Goal: Task Accomplishment & Management: Use online tool/utility

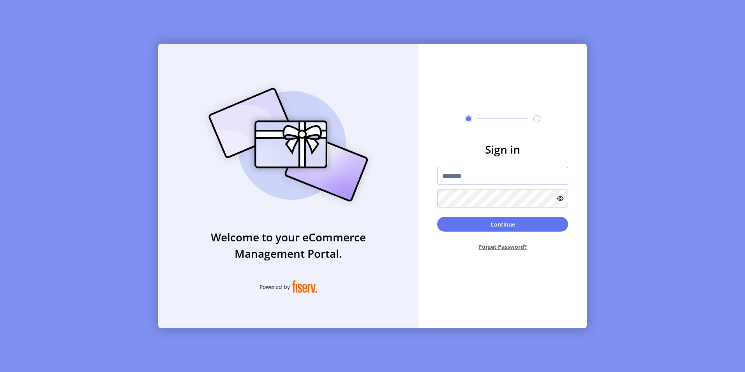
click at [453, 175] on input "text" at bounding box center [502, 176] width 131 height 18
type input "**********"
click at [437, 217] on button "Continue" at bounding box center [502, 224] width 131 height 15
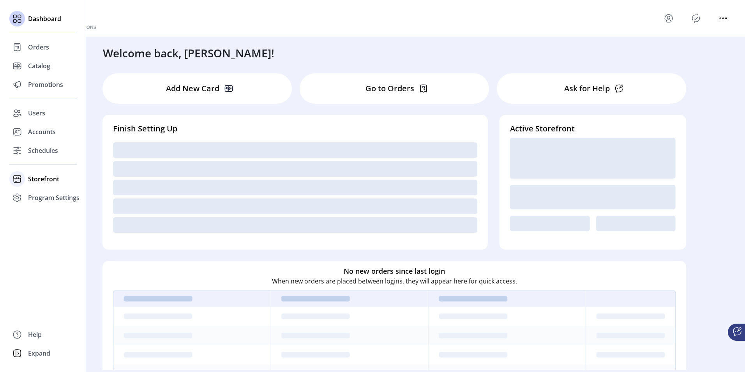
click at [20, 181] on icon at bounding box center [17, 180] width 7 height 4
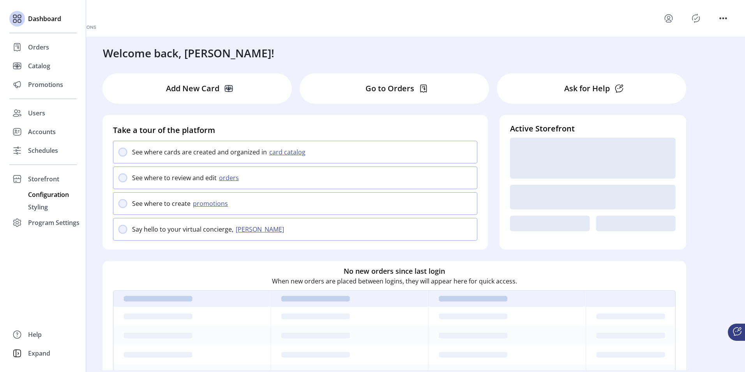
click at [35, 196] on span "Configuration" at bounding box center [48, 194] width 41 height 9
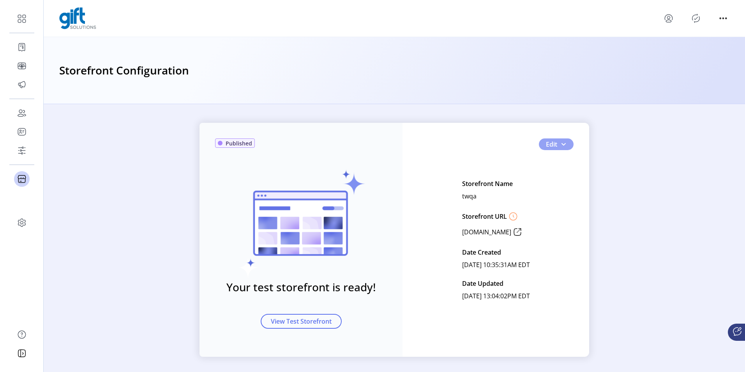
click at [565, 143] on button "Edit" at bounding box center [556, 144] width 35 height 12
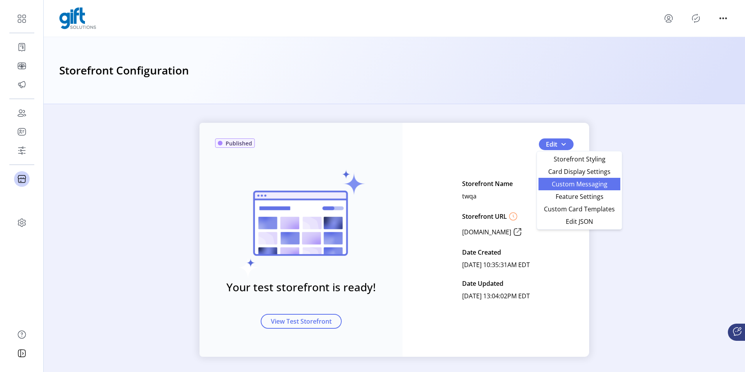
click at [555, 185] on span "Custom Messaging" at bounding box center [579, 184] width 72 height 6
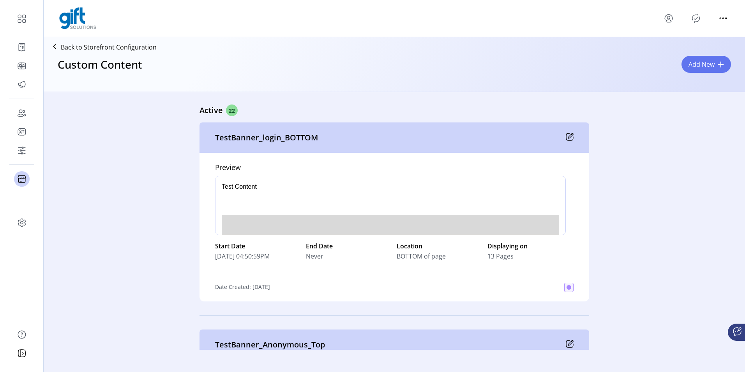
click at [569, 139] on icon at bounding box center [570, 137] width 8 height 8
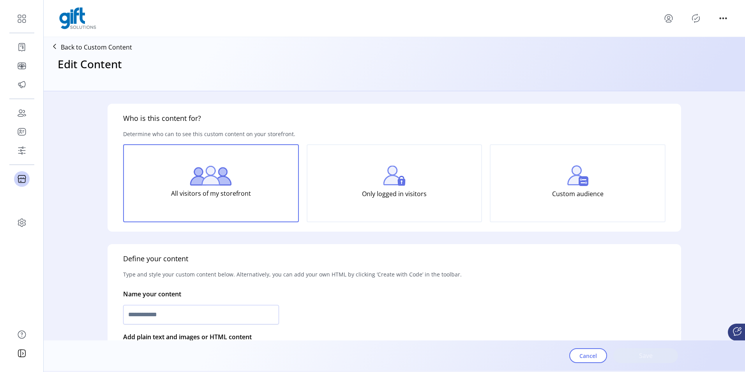
type input "**********"
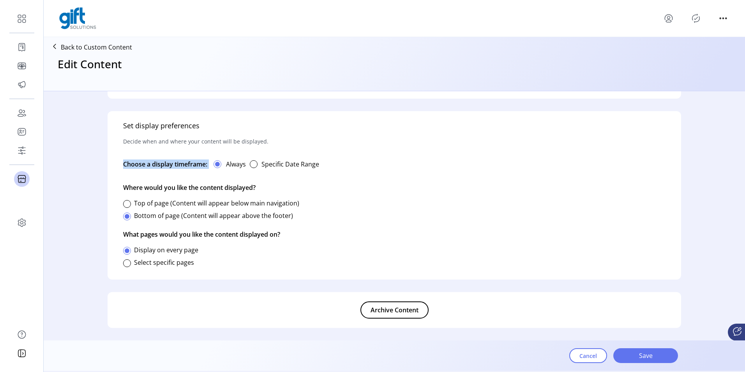
drag, startPoint x: 110, startPoint y: 160, endPoint x: 208, endPoint y: 166, distance: 98.7
click at [208, 166] on div "Set display preferences Decide when and where your content will be displayed. C…" at bounding box center [394, 195] width 573 height 168
drag, startPoint x: 208, startPoint y: 166, endPoint x: 180, endPoint y: 151, distance: 32.2
click at [180, 151] on p "Decide when and where your content will be displayed." at bounding box center [195, 141] width 145 height 21
drag, startPoint x: 122, startPoint y: 235, endPoint x: 292, endPoint y: 236, distance: 169.4
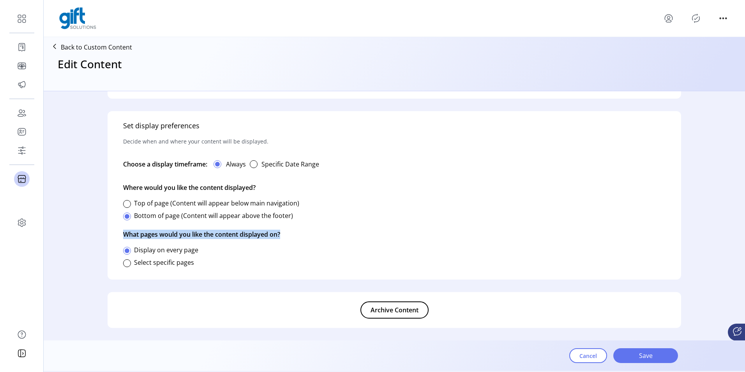
click at [292, 236] on div "Set display preferences Decide when and where your content will be displayed. C…" at bounding box center [394, 195] width 573 height 168
click at [127, 266] on div at bounding box center [127, 263] width 8 height 8
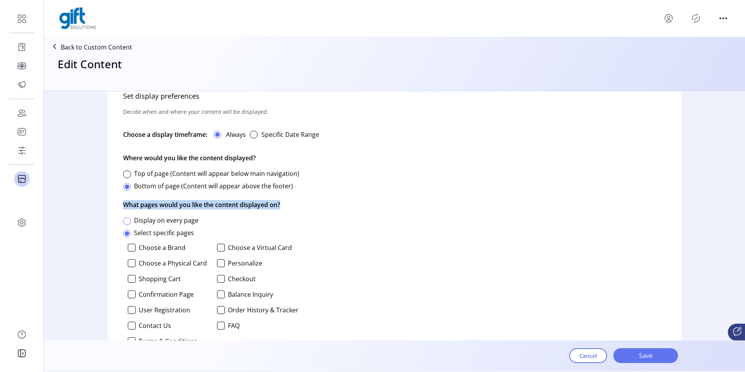
click at [127, 218] on div at bounding box center [127, 221] width 8 height 8
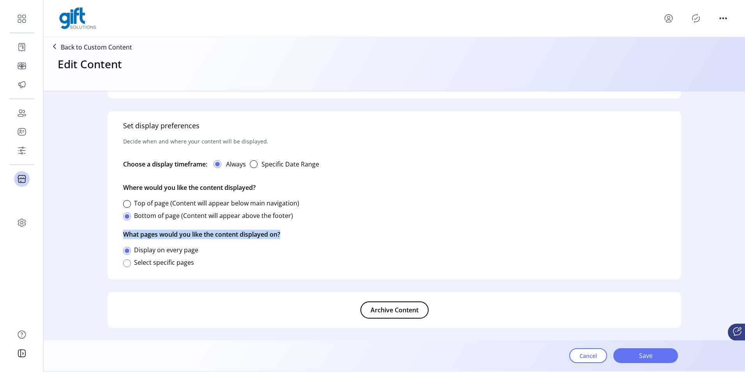
click at [125, 263] on div at bounding box center [127, 263] width 8 height 8
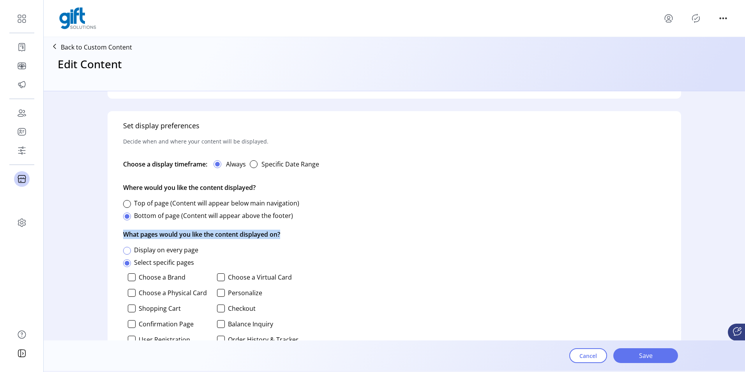
click at [129, 248] on div at bounding box center [127, 251] width 8 height 8
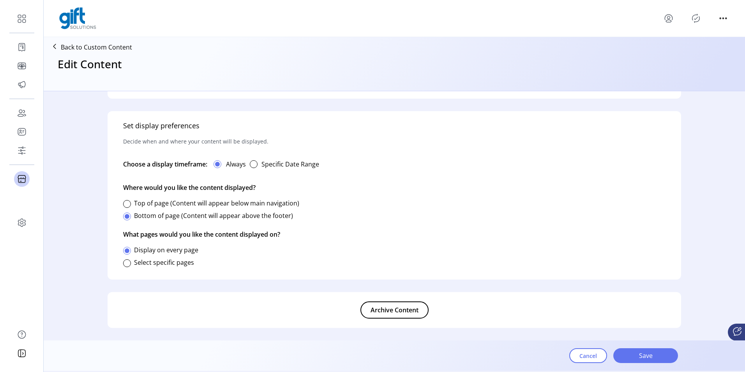
click at [131, 264] on div "Select specific pages" at bounding box center [158, 262] width 71 height 16
click at [129, 260] on div at bounding box center [127, 263] width 8 height 8
